Goal: Transaction & Acquisition: Purchase product/service

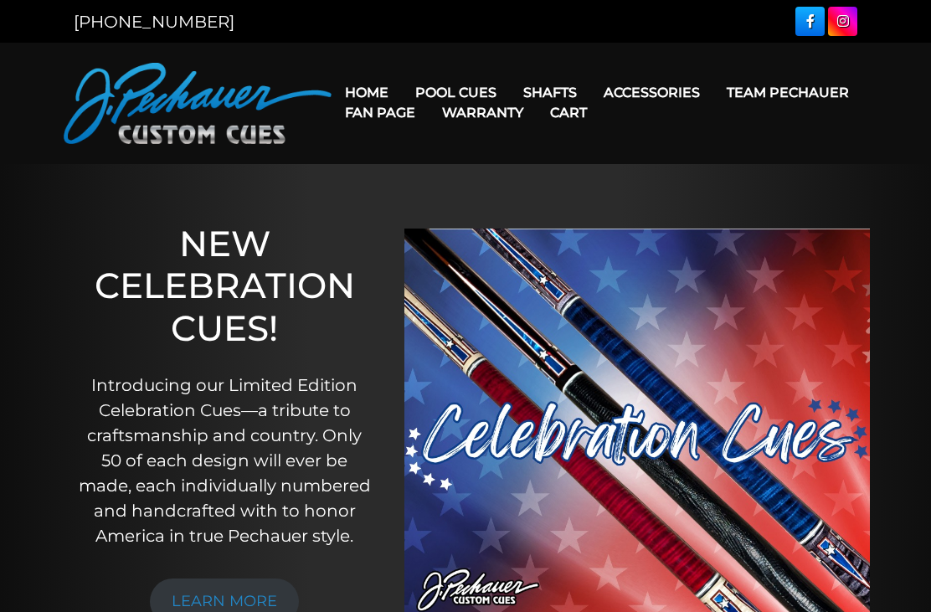
click at [435, 151] on link "JP Series (T) – NEW" at bounding box center [507, 139] width 206 height 23
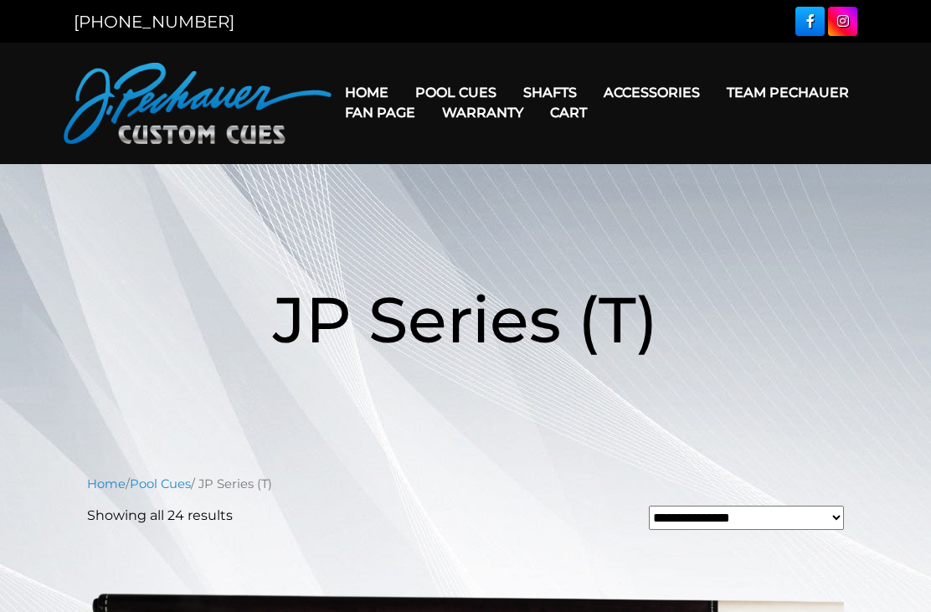
click at [471, 67] on nav "Home Pool Cues Celebration Cue JP Series (T) – NEW Pro Series (R) – NEW Champio…" at bounding box center [600, 103] width 536 height 81
click at [507, 176] on link "Pro Series (R) – NEW" at bounding box center [507, 163] width 206 height 23
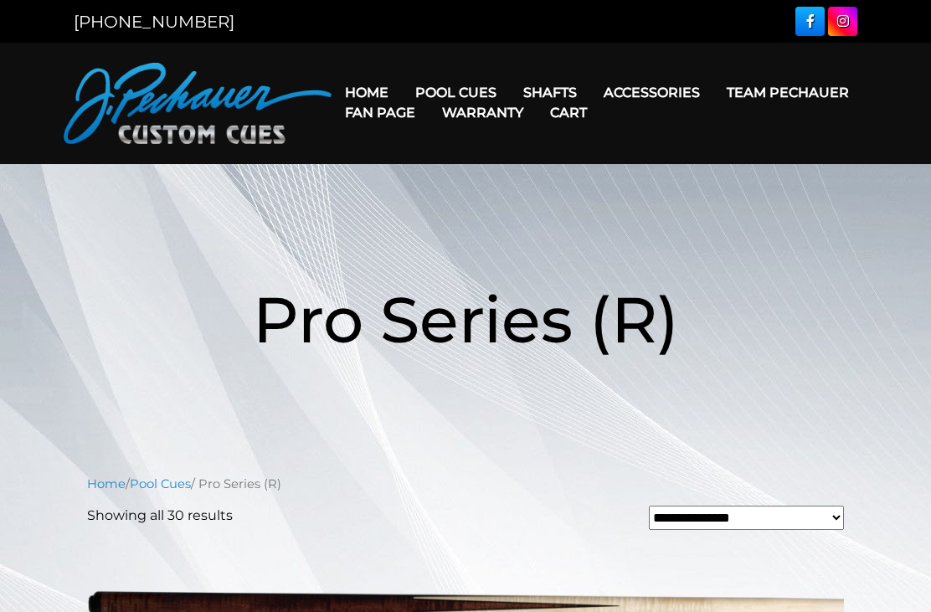
click at [651, 128] on link "Rogue 2 Carbon Fiber Shaft" at bounding box center [656, 116] width 289 height 23
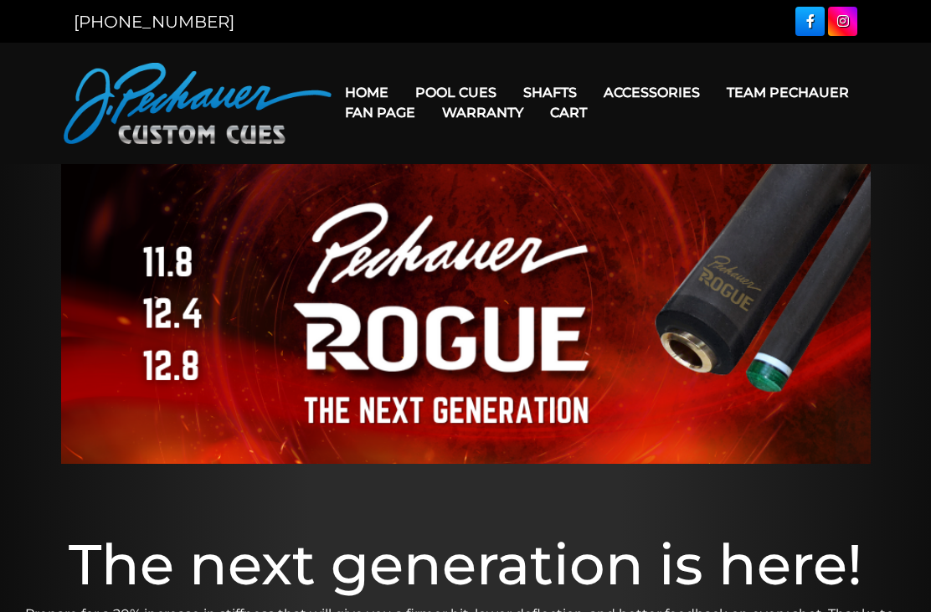
click at [744, 223] on link "[GEOGRAPHIC_DATA]" at bounding box center [656, 210] width 289 height 23
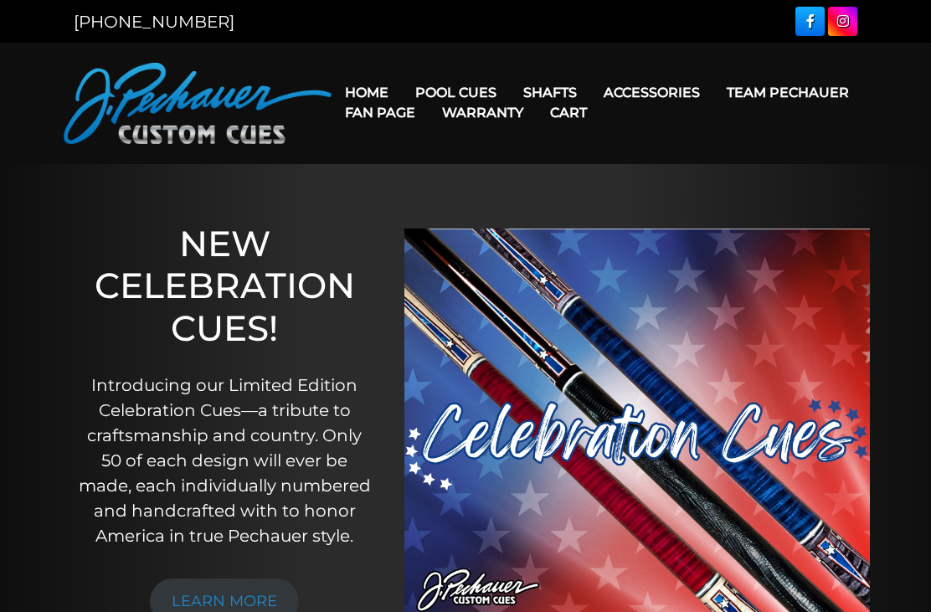
click at [630, 118] on link "Rogue 2 Carbon Fiber Shaft" at bounding box center [656, 116] width 289 height 23
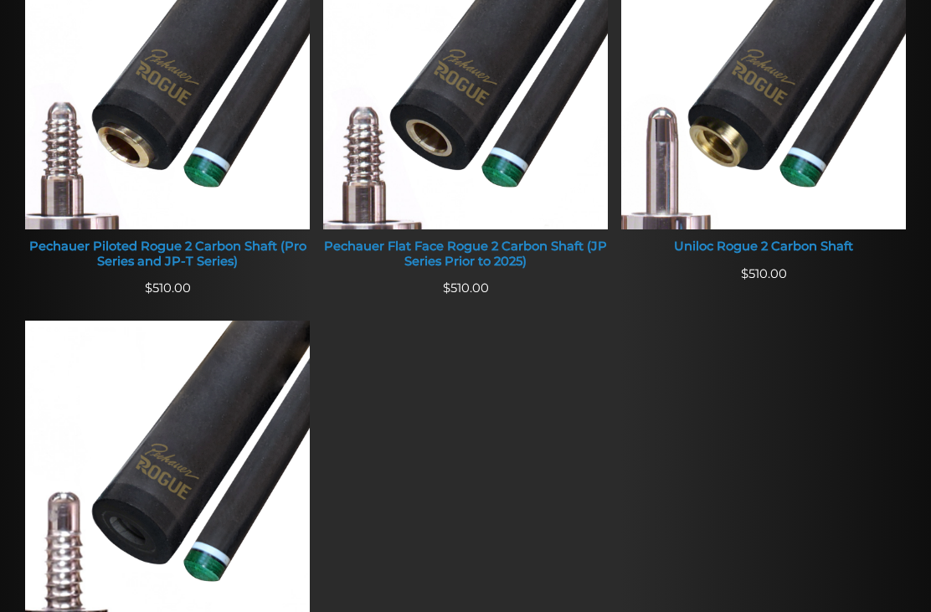
scroll to position [797, 0]
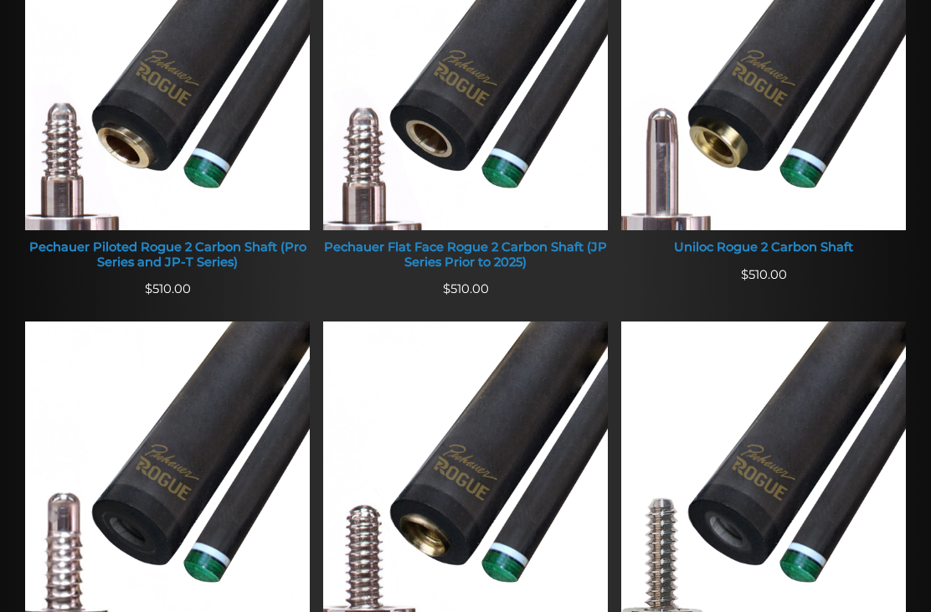
click at [520, 146] on img at bounding box center [465, 79] width 285 height 303
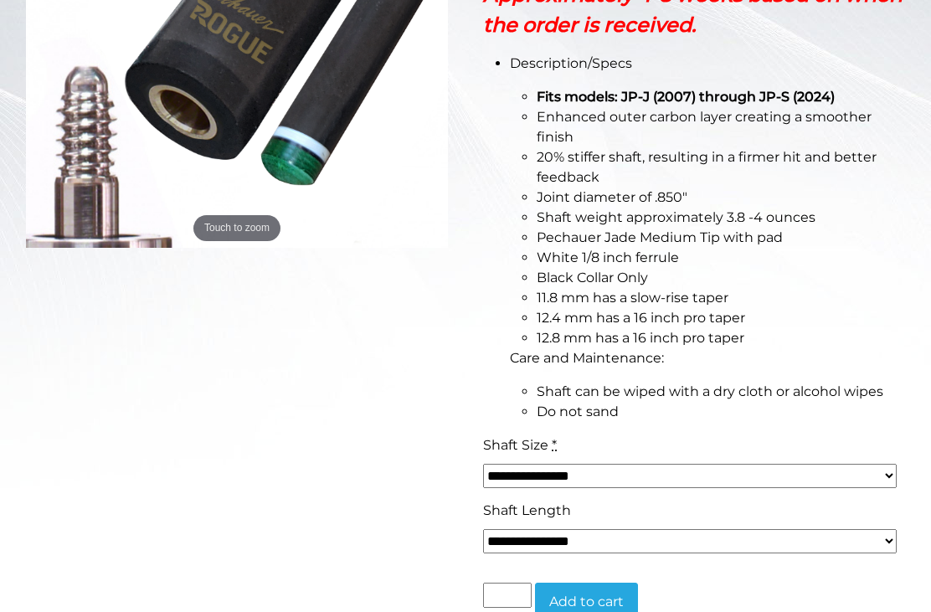
scroll to position [476, 0]
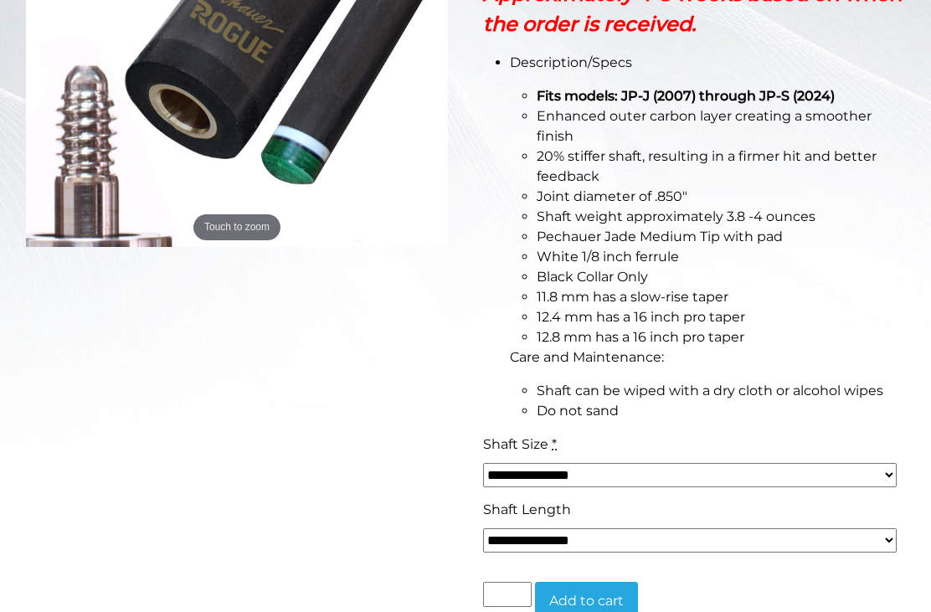
click at [775, 476] on select "**********" at bounding box center [690, 475] width 414 height 24
select select "*****"
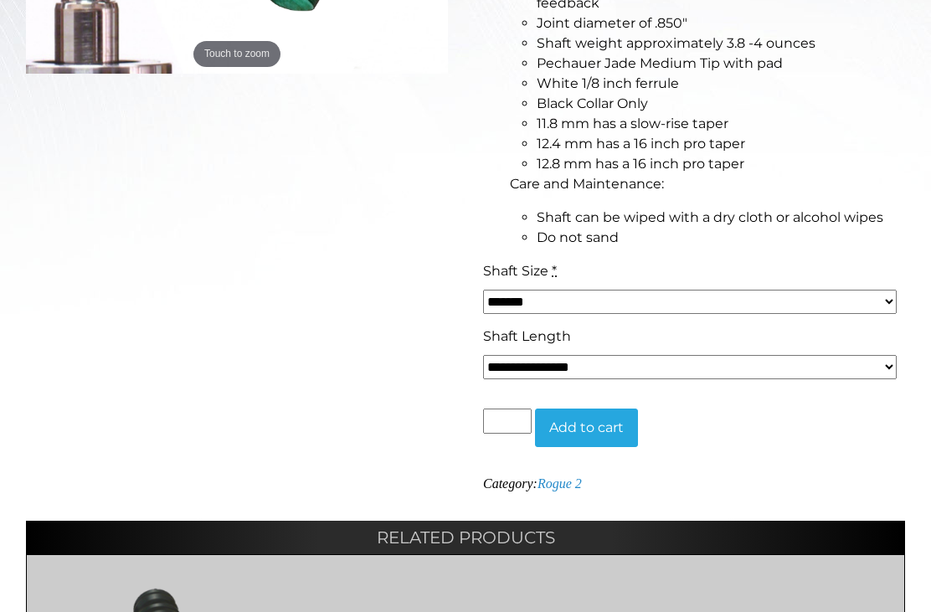
scroll to position [651, 0]
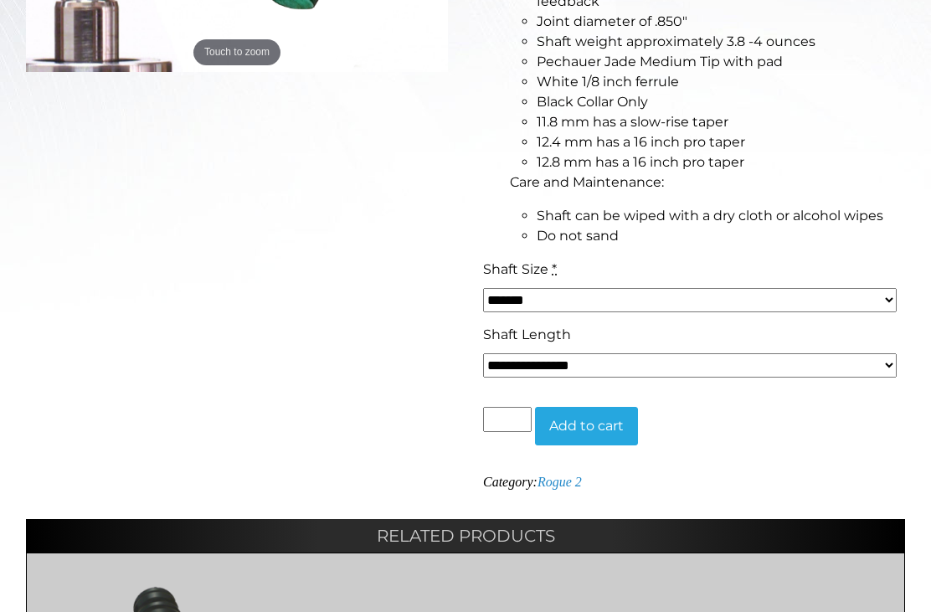
click at [762, 374] on select "**********" at bounding box center [690, 365] width 414 height 24
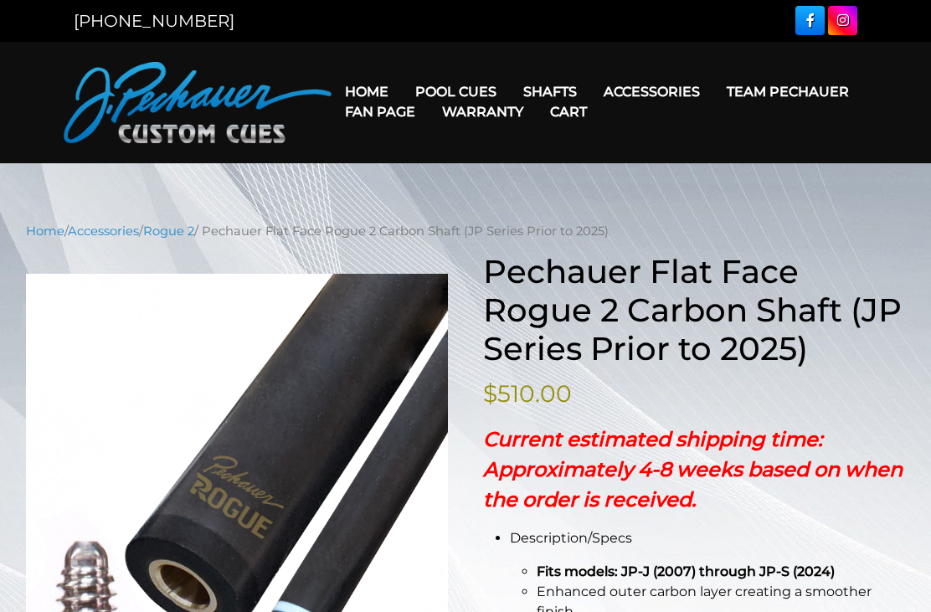
scroll to position [0, 0]
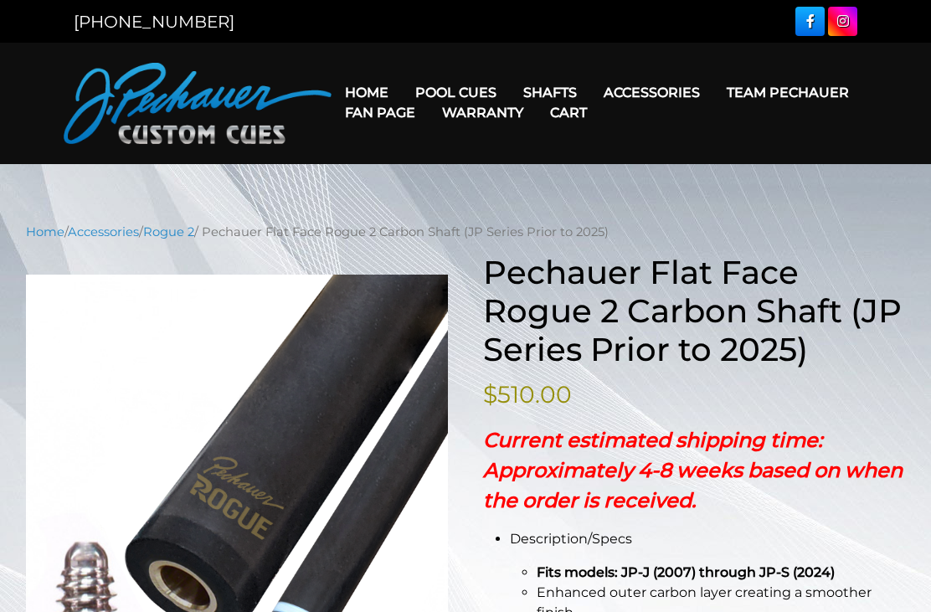
click at [537, 95] on link "Warranty" at bounding box center [483, 112] width 108 height 43
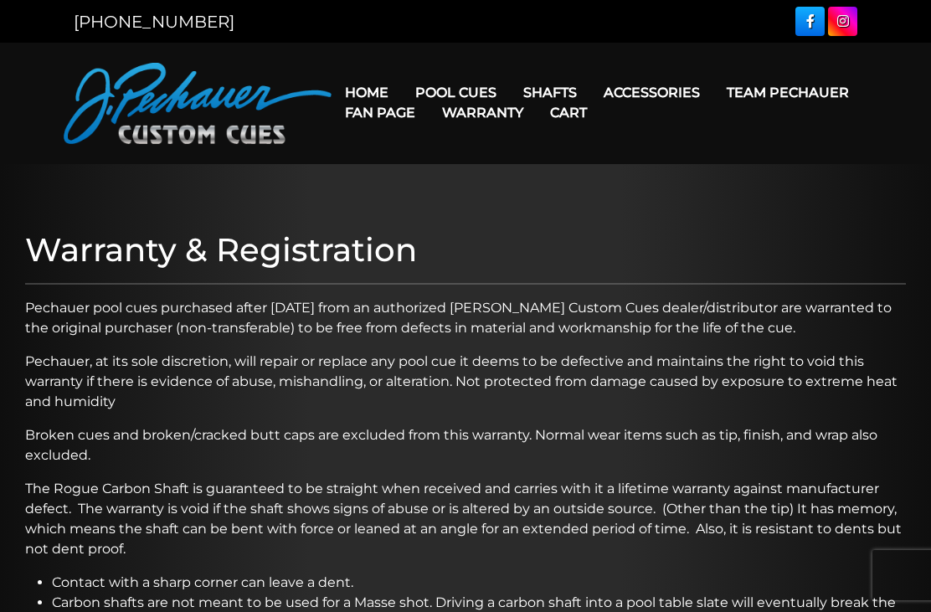
click at [720, 121] on link "Extensions" at bounding box center [682, 116] width 181 height 23
